Goal: Communication & Community: Answer question/provide support

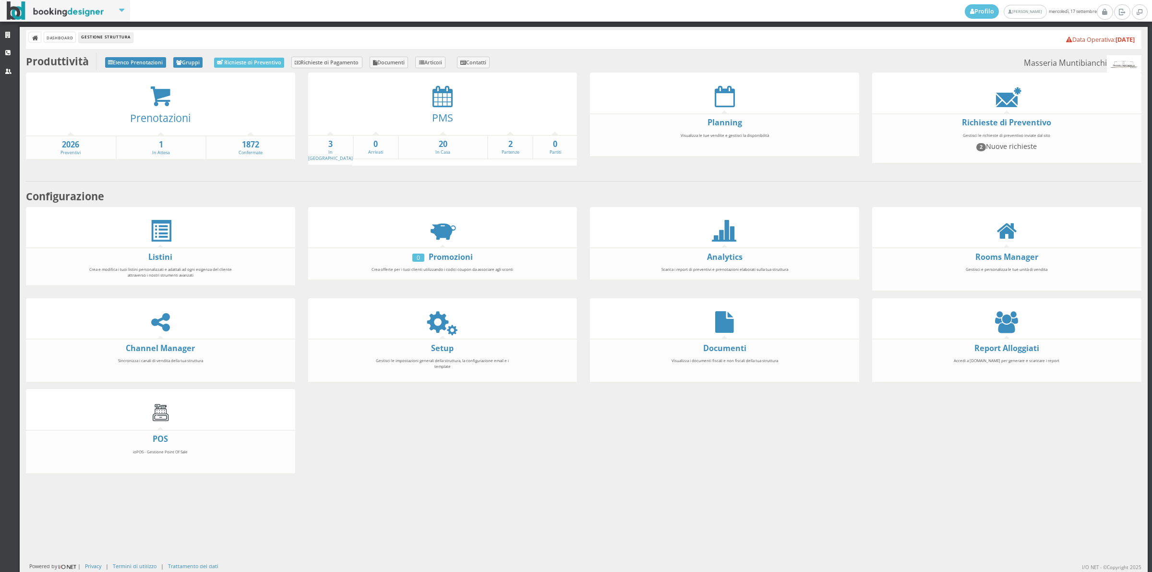
click at [428, 104] on div at bounding box center [442, 96] width 269 height 22
click at [440, 102] on icon at bounding box center [443, 96] width 20 height 22
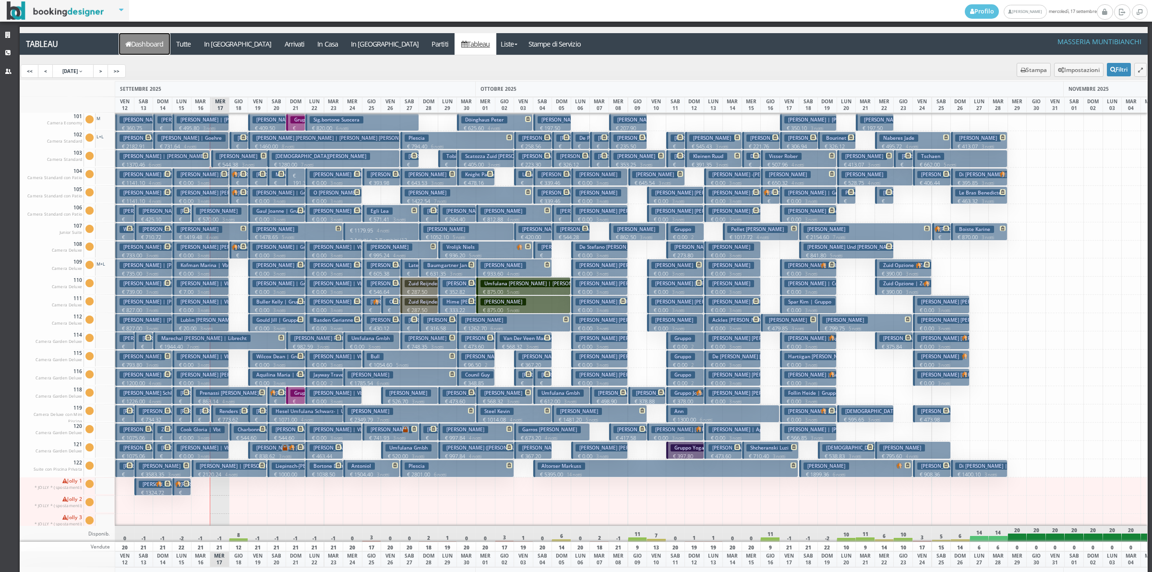
click at [165, 44] on link "Dashboard" at bounding box center [144, 44] width 51 height 22
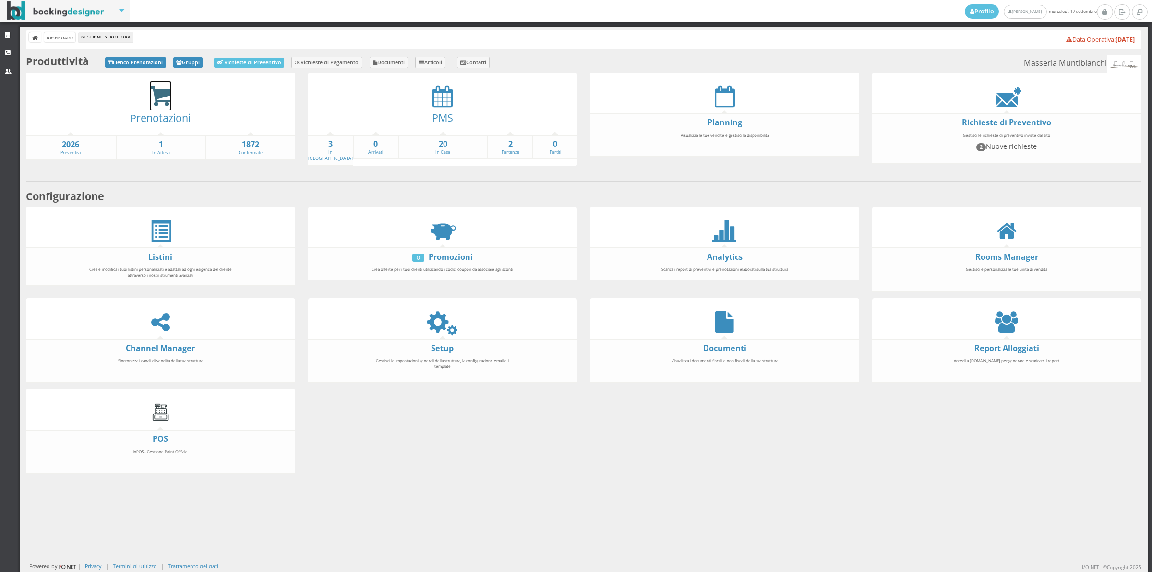
click at [155, 95] on icon at bounding box center [161, 96] width 22 height 22
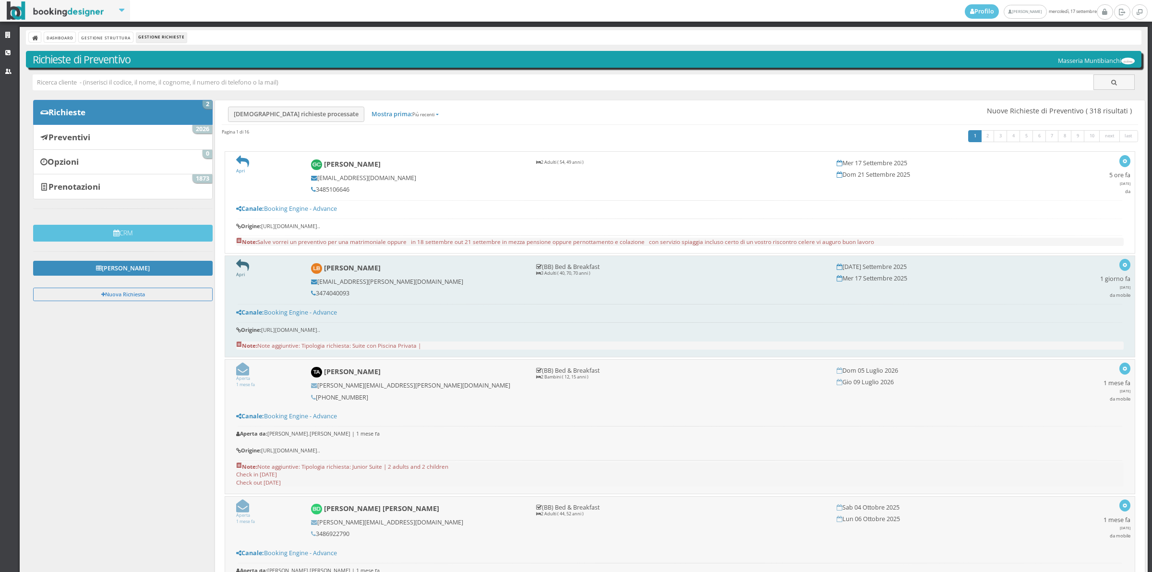
click at [246, 262] on icon at bounding box center [242, 265] width 13 height 13
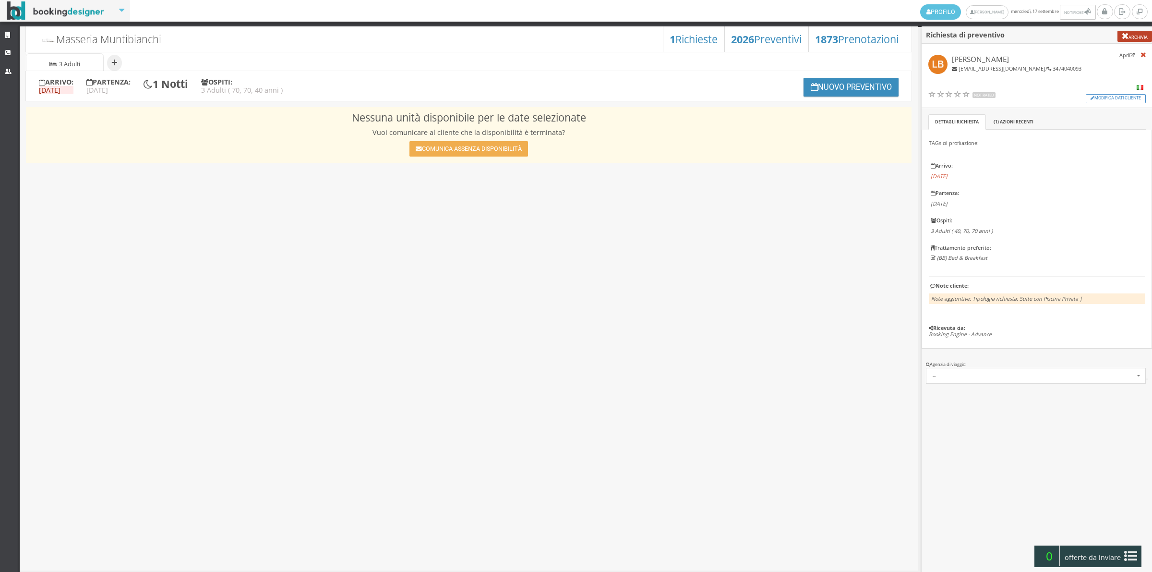
click at [1127, 39] on button "Archivia" at bounding box center [1135, 36] width 35 height 11
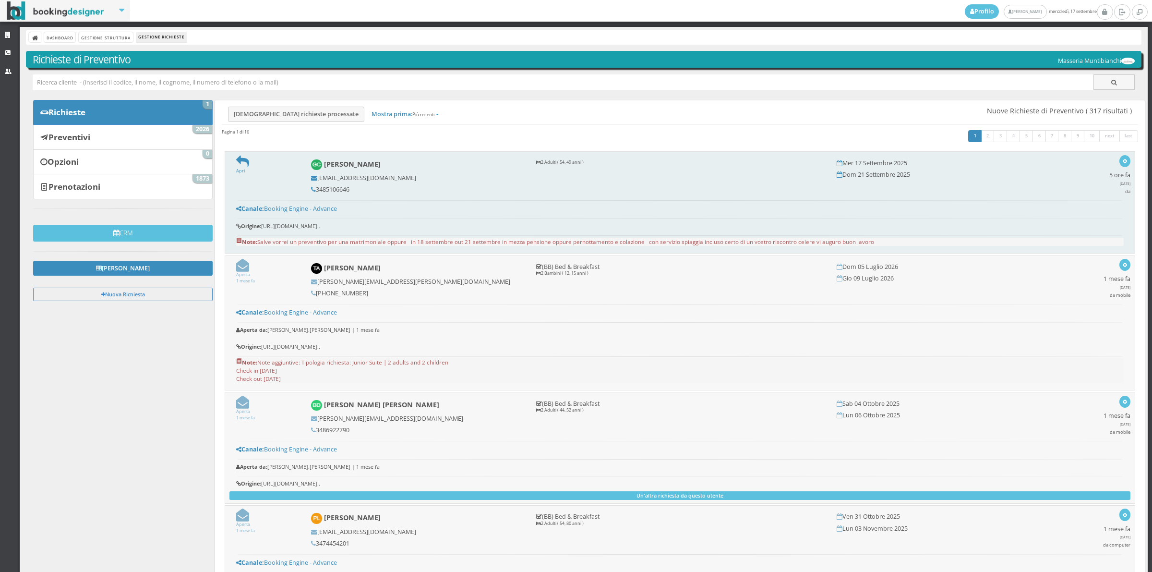
click at [248, 166] on form "Apri" at bounding box center [267, 164] width 62 height 19
click at [241, 161] on icon at bounding box center [242, 161] width 13 height 13
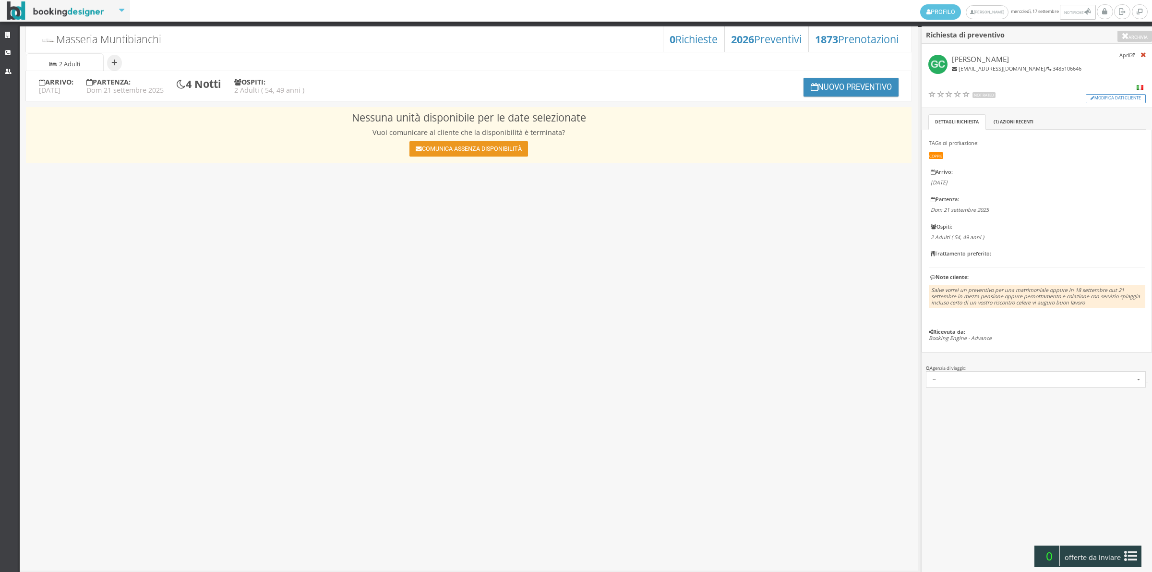
click at [478, 141] on button "Comunica assenza disponibilità" at bounding box center [468, 148] width 118 height 15
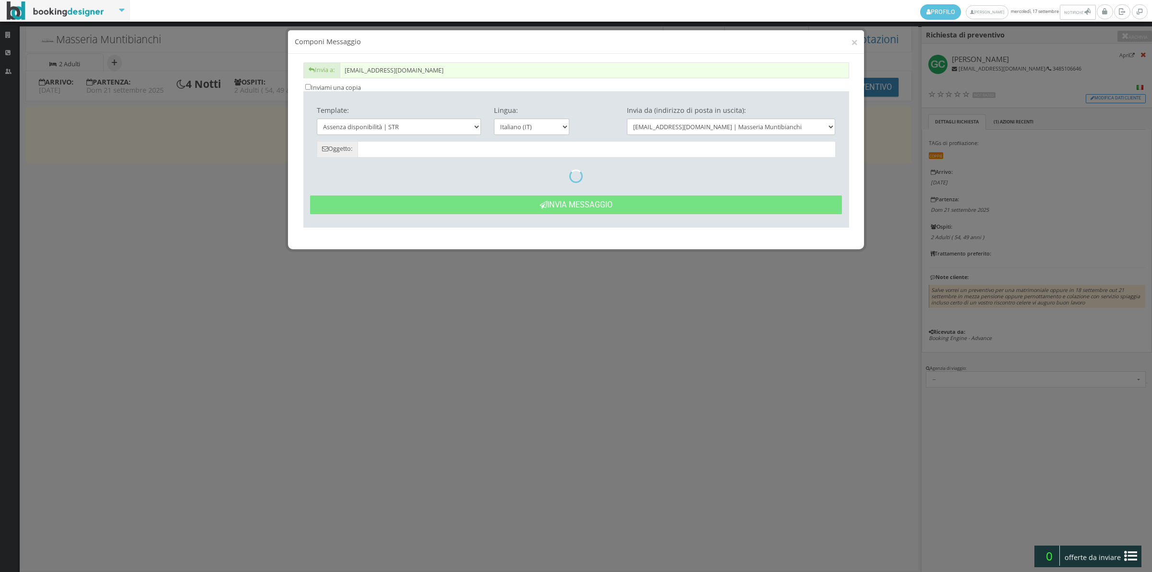
type input "Date non disponibili - Gianluca Ciancetti dal 17/09 al 21/09"
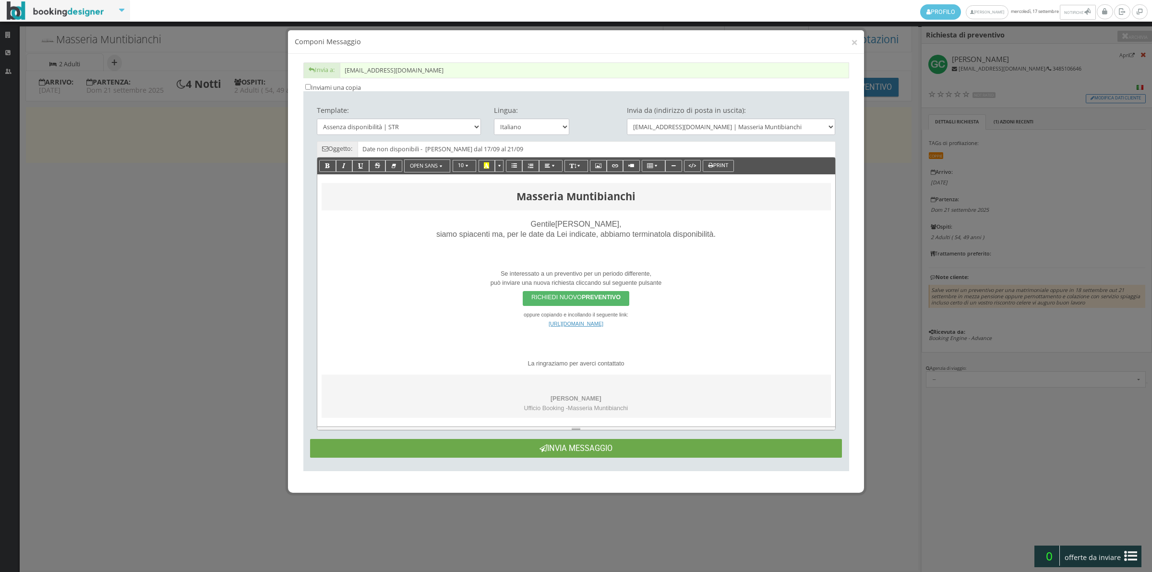
click at [565, 445] on button "Invia Messaggio" at bounding box center [576, 448] width 532 height 19
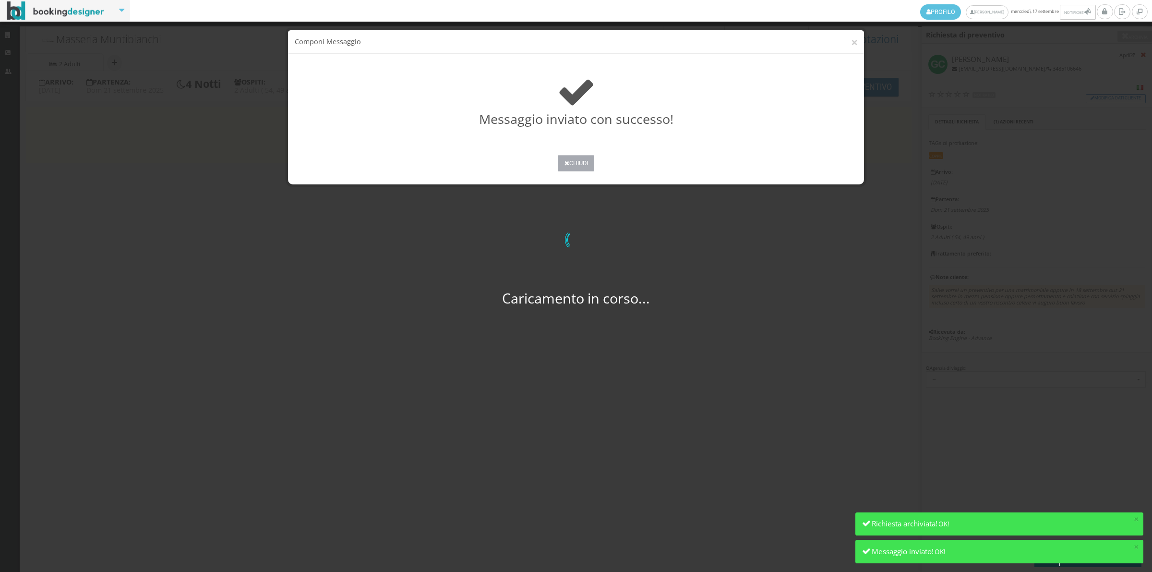
click at [577, 162] on button "Chiudi" at bounding box center [576, 163] width 36 height 16
